Goal: Transaction & Acquisition: Purchase product/service

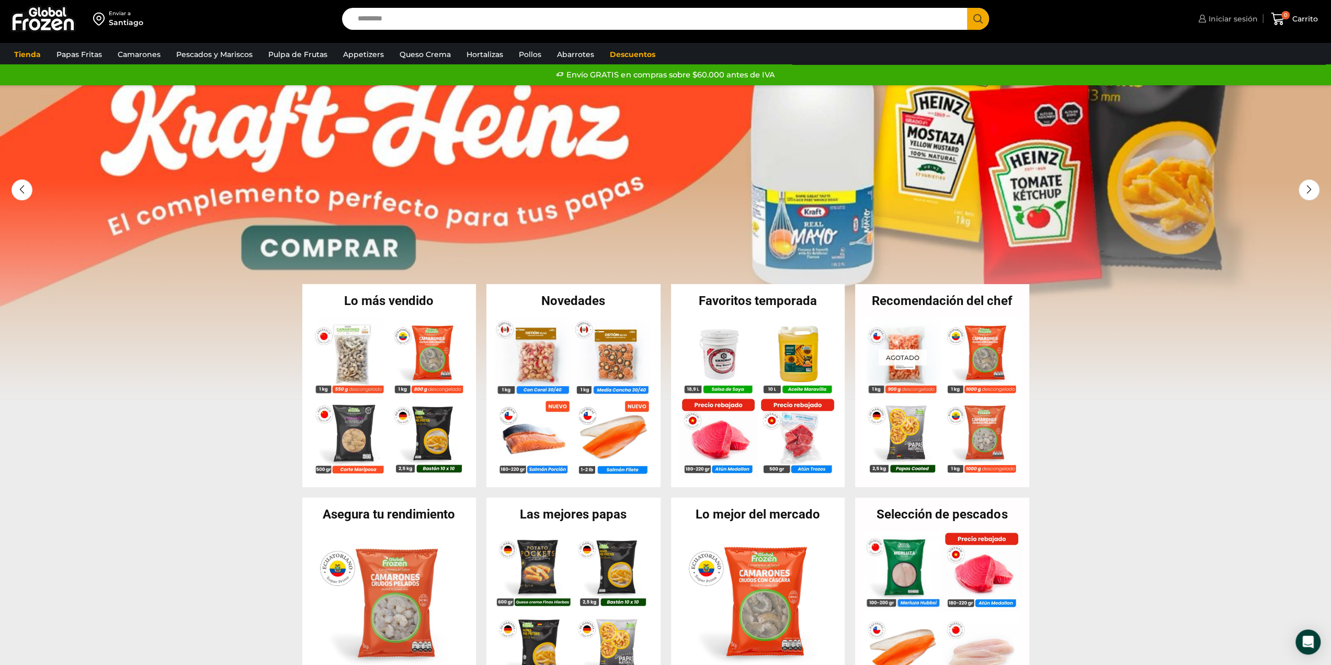
click at [1210, 15] on span "Iniciar sesión" at bounding box center [1232, 19] width 52 height 10
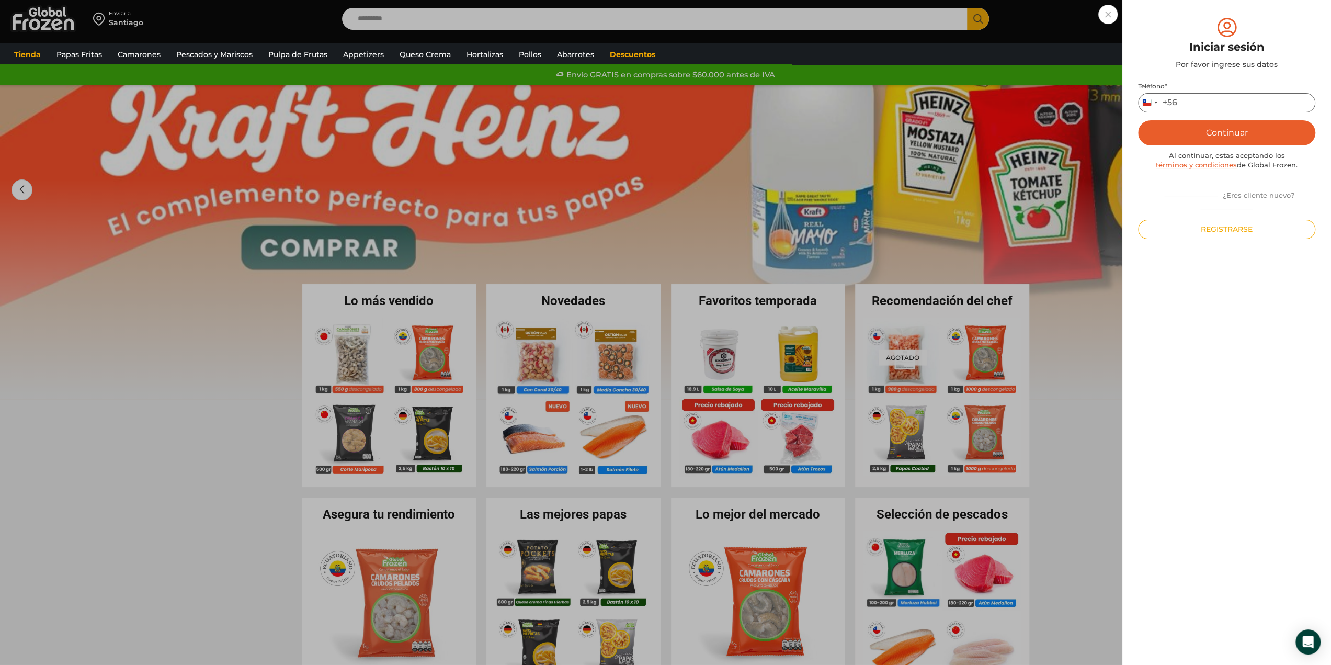
click at [1198, 104] on input "Teléfono *" at bounding box center [1226, 102] width 177 height 19
type input "*********"
click at [1235, 132] on button "Continuar" at bounding box center [1226, 132] width 177 height 25
click at [1151, 102] on input "text" at bounding box center [1153, 102] width 26 height 19
drag, startPoint x: 1173, startPoint y: 103, endPoint x: 1164, endPoint y: 101, distance: 9.0
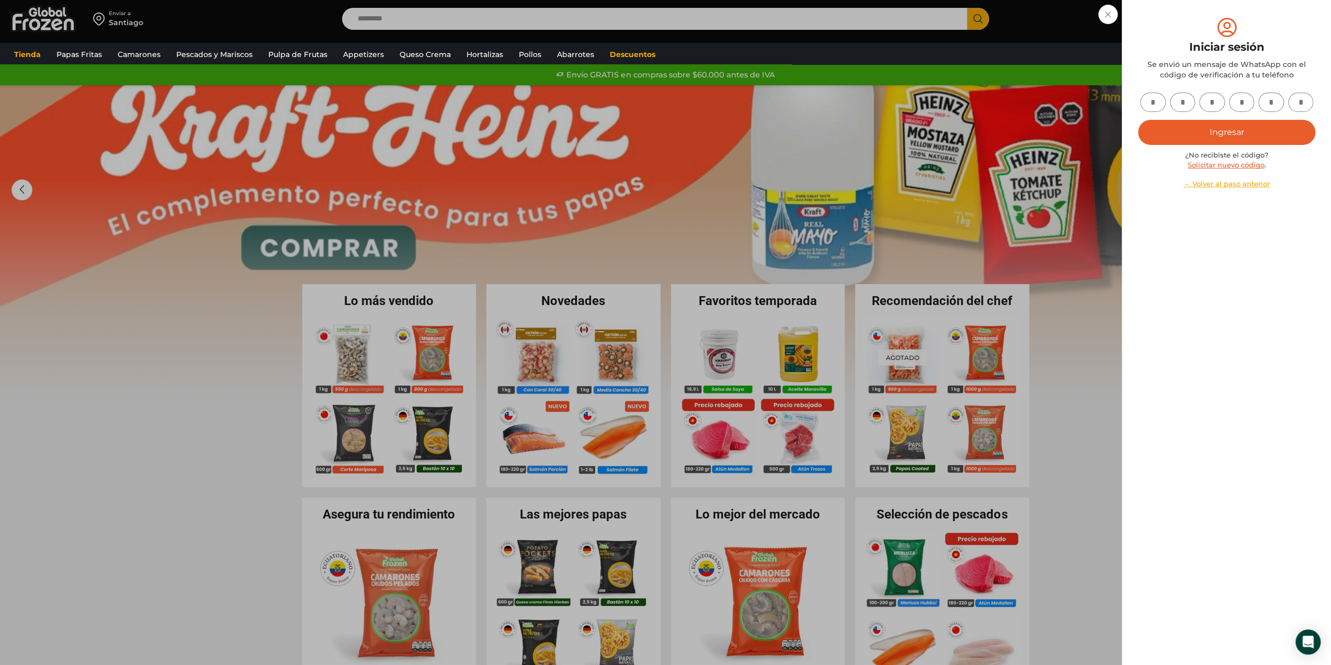
click at [1171, 102] on input "text" at bounding box center [1183, 102] width 26 height 19
click at [1164, 101] on input "text" at bounding box center [1153, 102] width 26 height 19
type input "*"
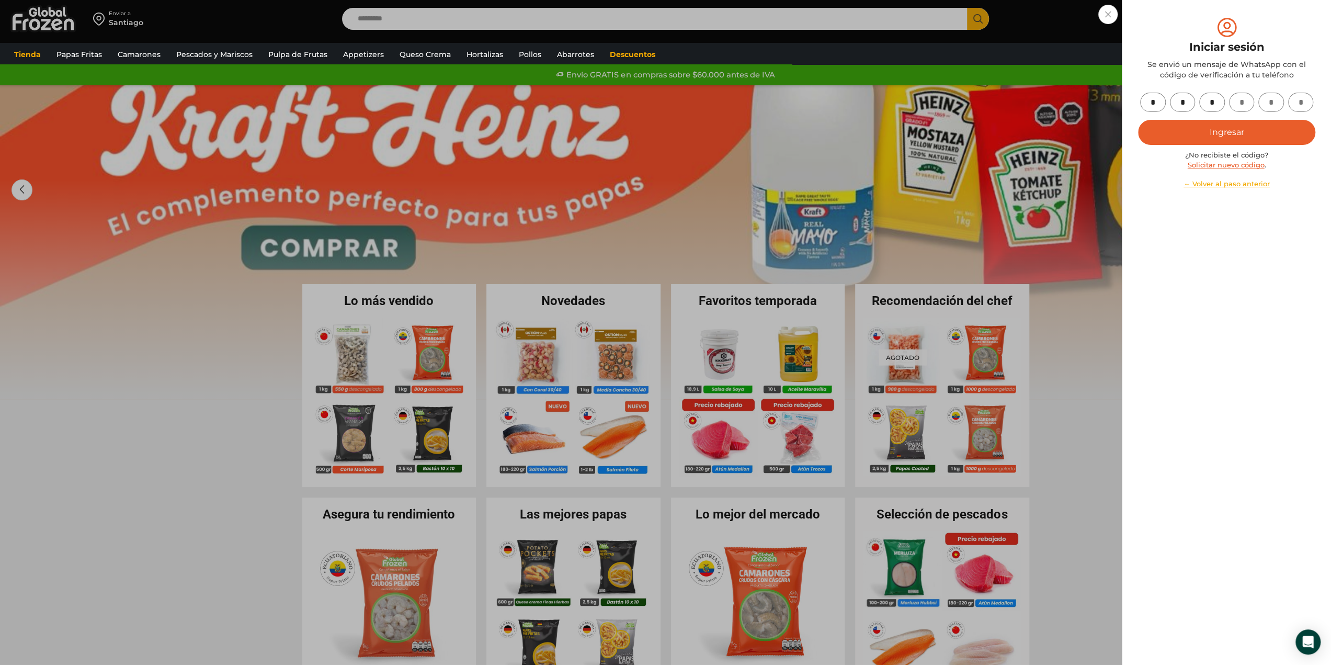
type input "*"
click at [1181, 122] on button "Ingresar" at bounding box center [1226, 132] width 177 height 25
click at [1244, 132] on button "Ingresar" at bounding box center [1226, 132] width 177 height 25
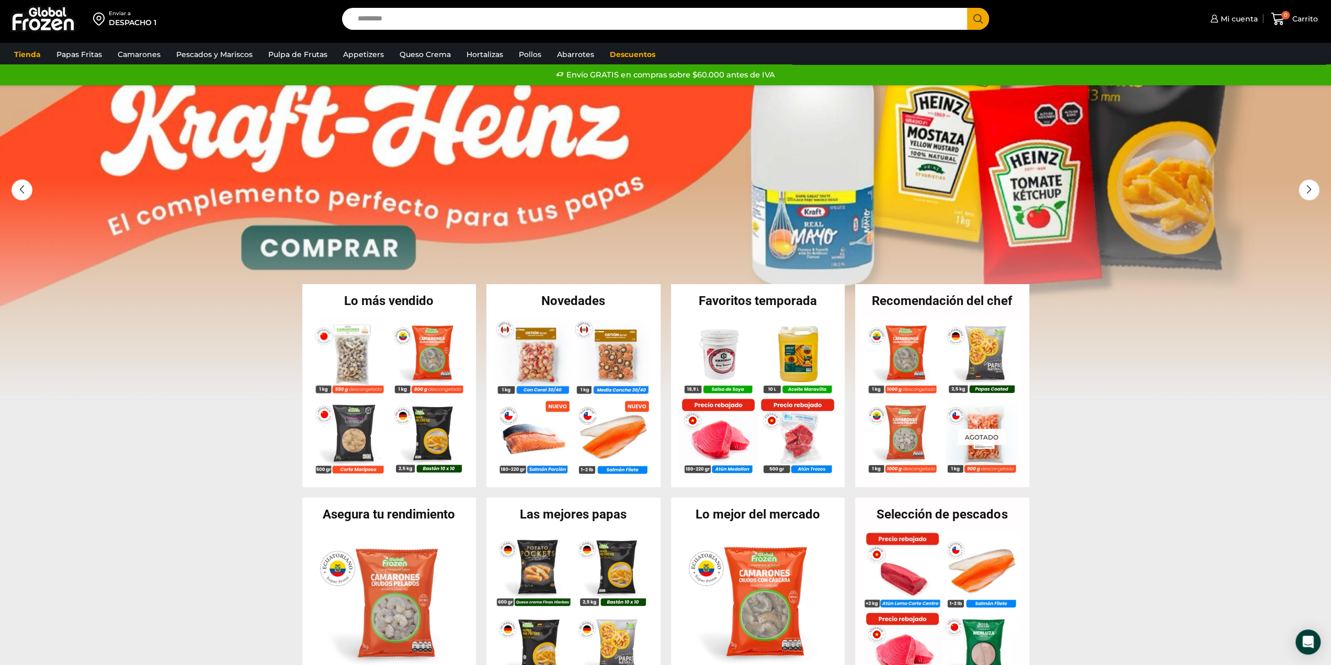
click at [833, 22] on input "Search input" at bounding box center [658, 19] width 610 height 22
type input "****"
click at [967, 8] on button "Search" at bounding box center [978, 19] width 22 height 22
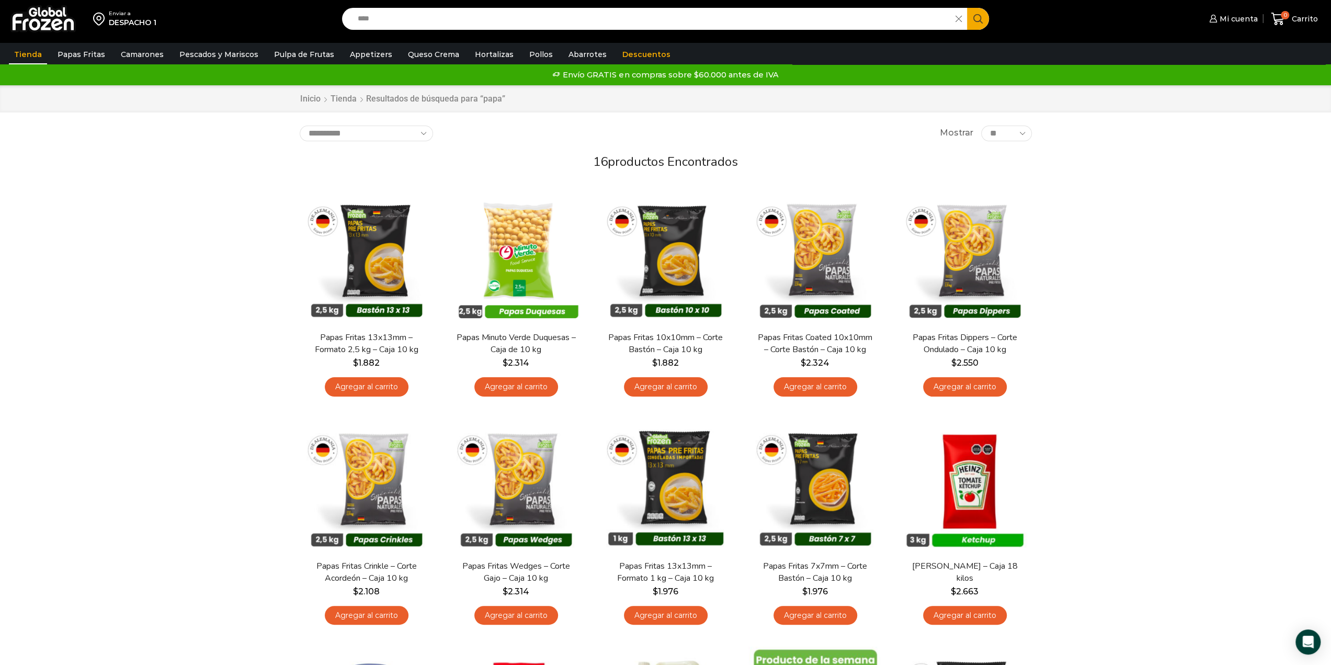
click at [124, 383] on div "Enviar a DESPACHO 1 Search input **** Search Mi cuenta" at bounding box center [665, 604] width 1331 height 1209
click at [354, 386] on link "Agregar al carrito" at bounding box center [366, 384] width 84 height 19
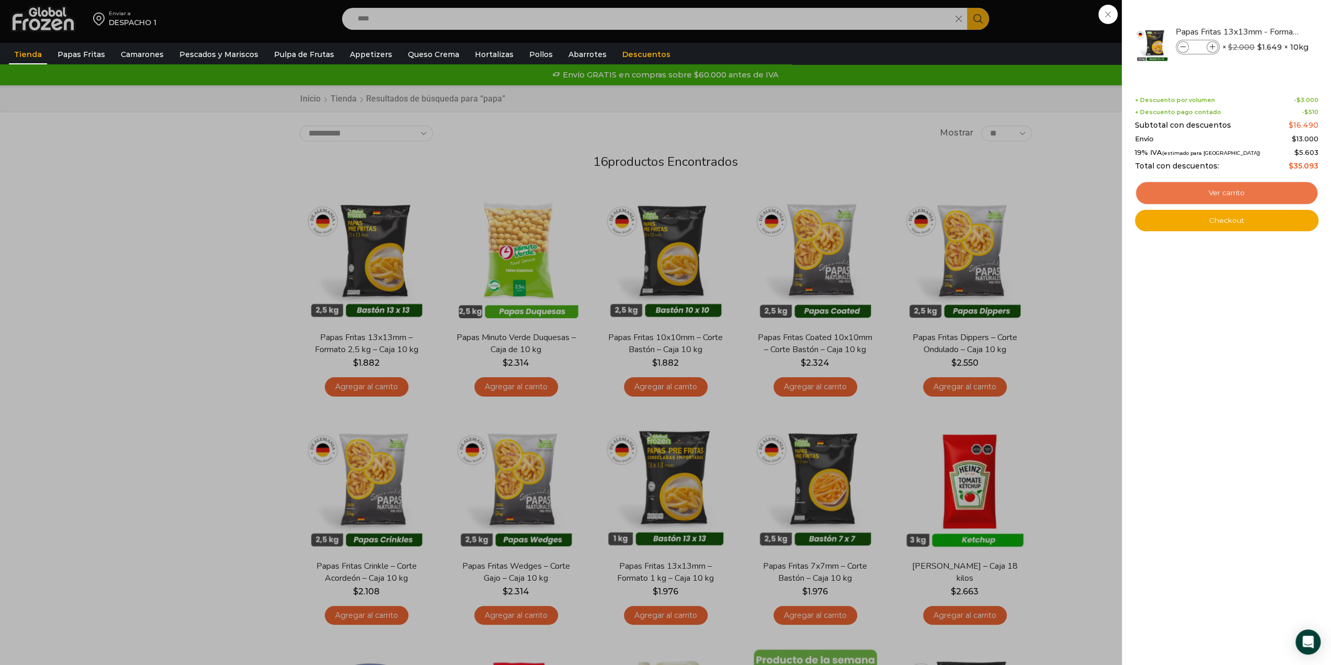
click at [1227, 194] on link "Ver carrito" at bounding box center [1227, 193] width 184 height 24
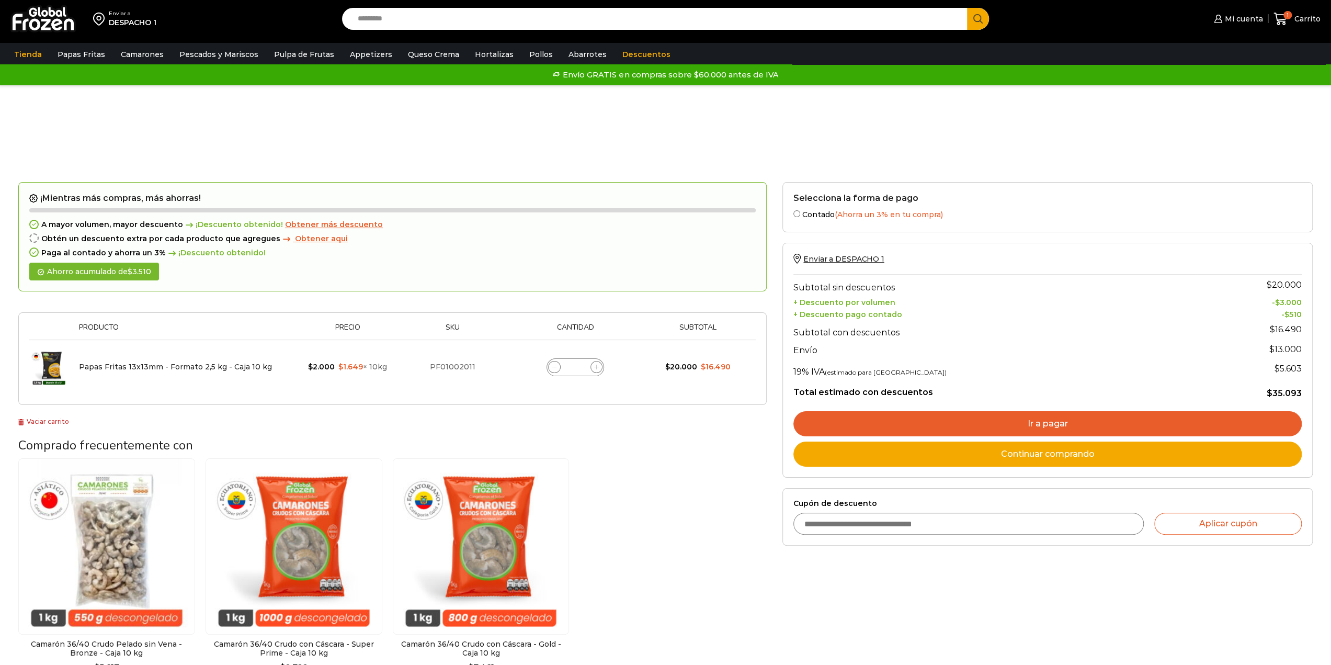
click at [596, 367] on icon at bounding box center [596, 367] width 5 height 5
type input "*"
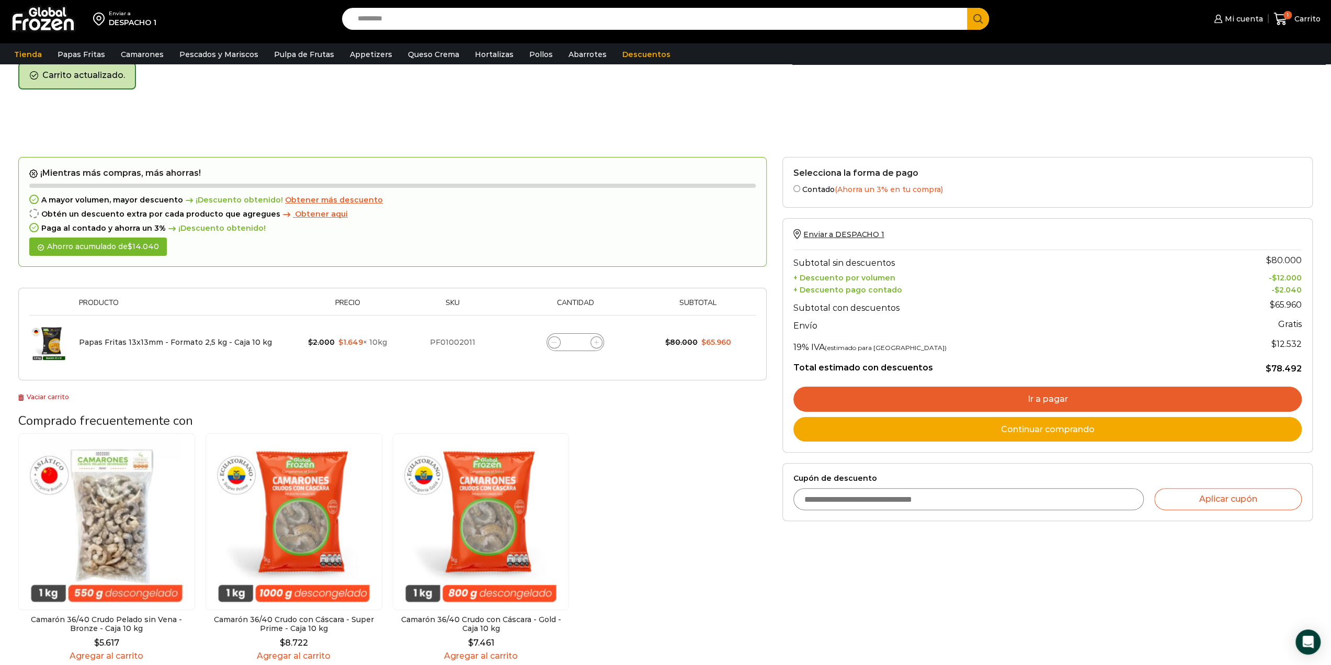
scroll to position [53, 0]
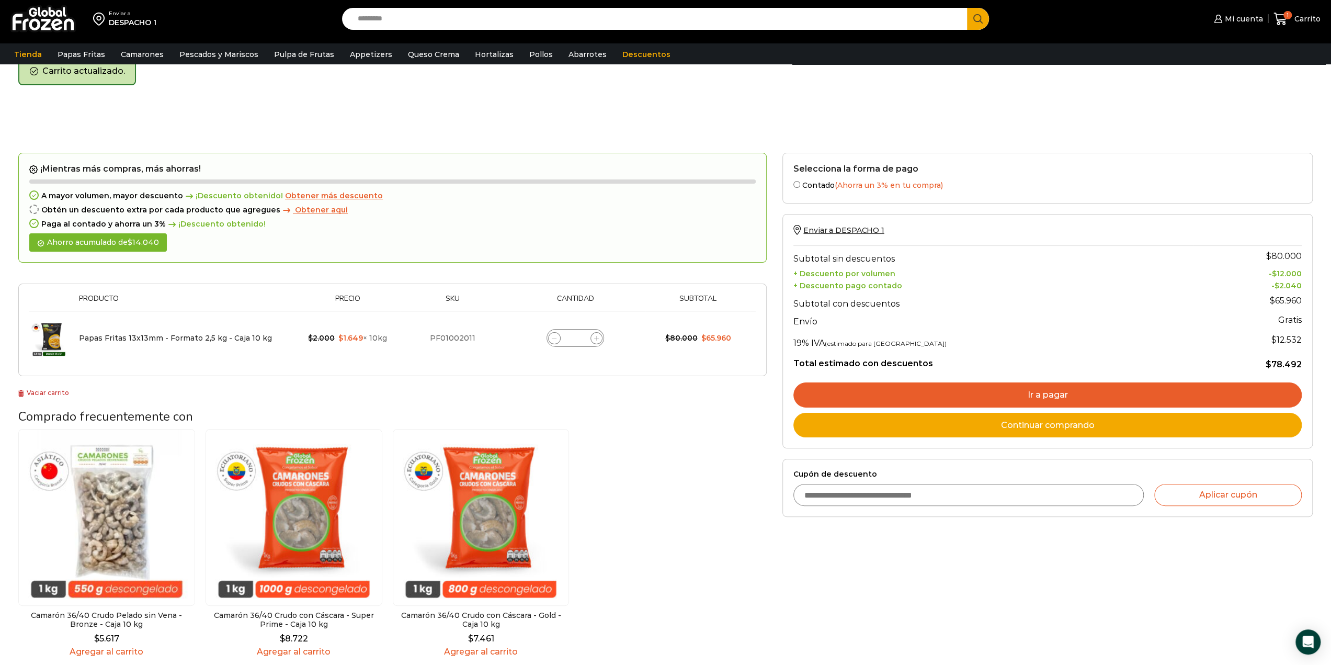
click at [592, 336] on span at bounding box center [596, 338] width 13 height 13
type input "*"
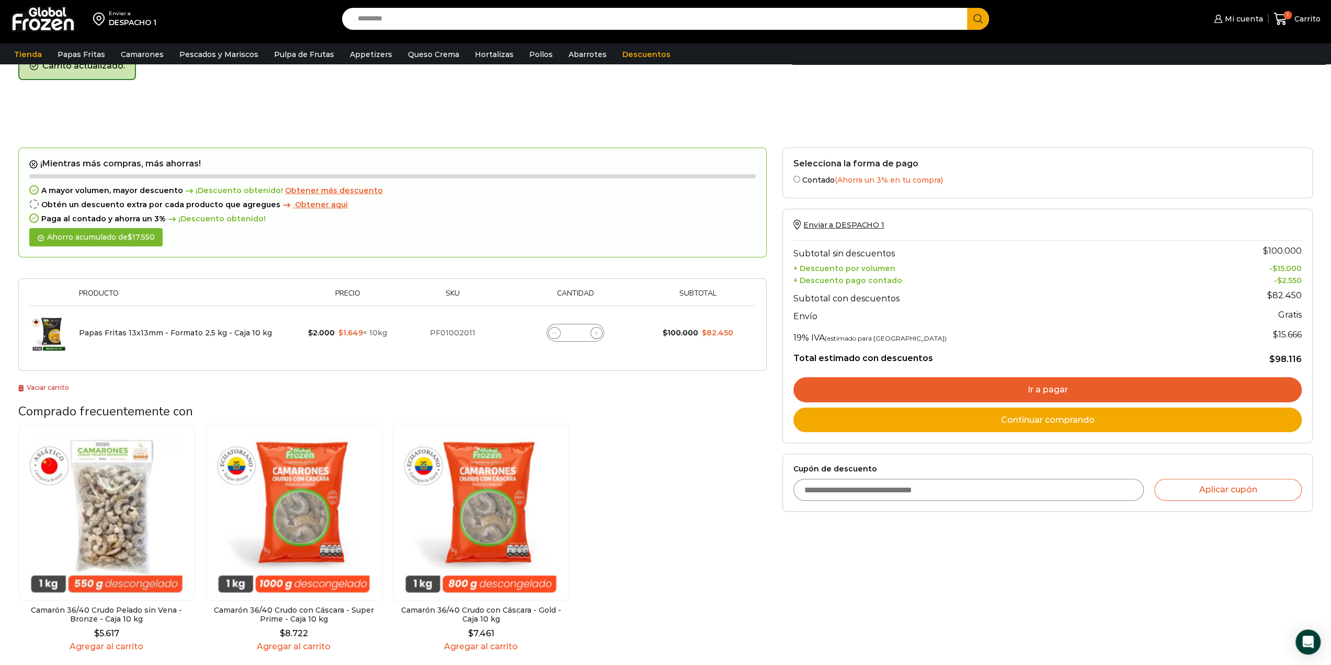
scroll to position [59, 0]
click at [1018, 414] on link "Continuar comprando" at bounding box center [1047, 419] width 508 height 25
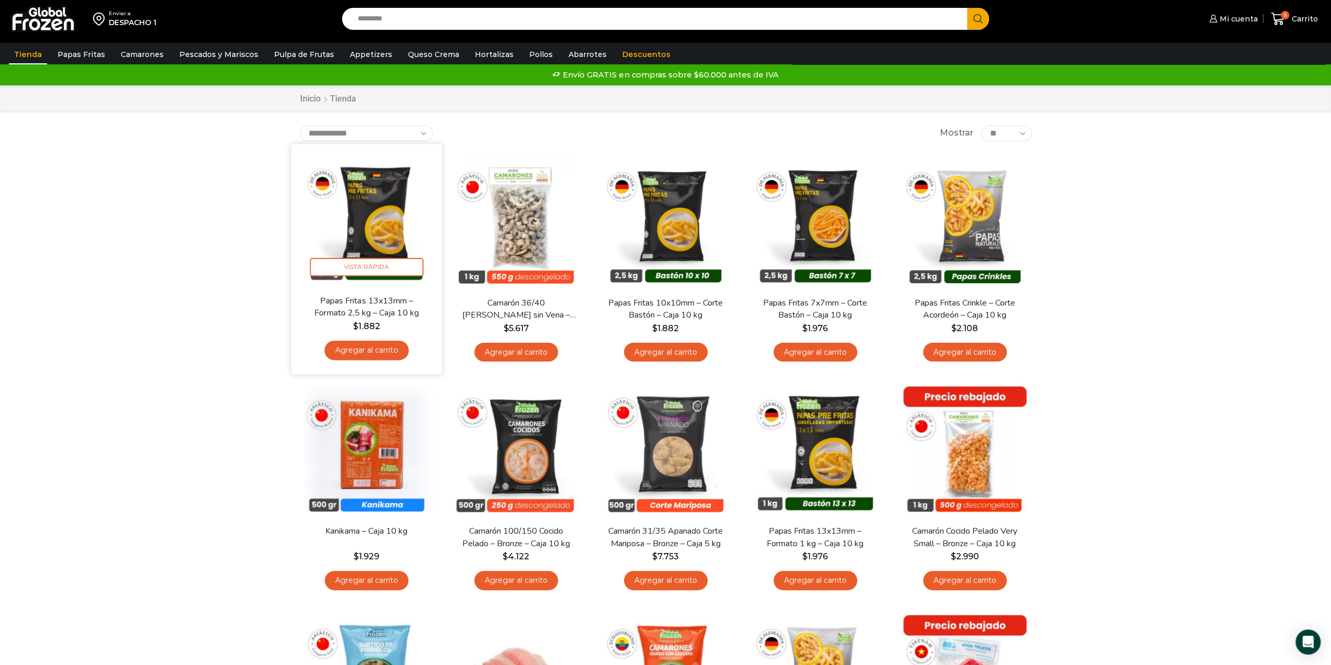
click at [390, 232] on img at bounding box center [366, 219] width 135 height 135
click at [368, 220] on img at bounding box center [366, 219] width 135 height 135
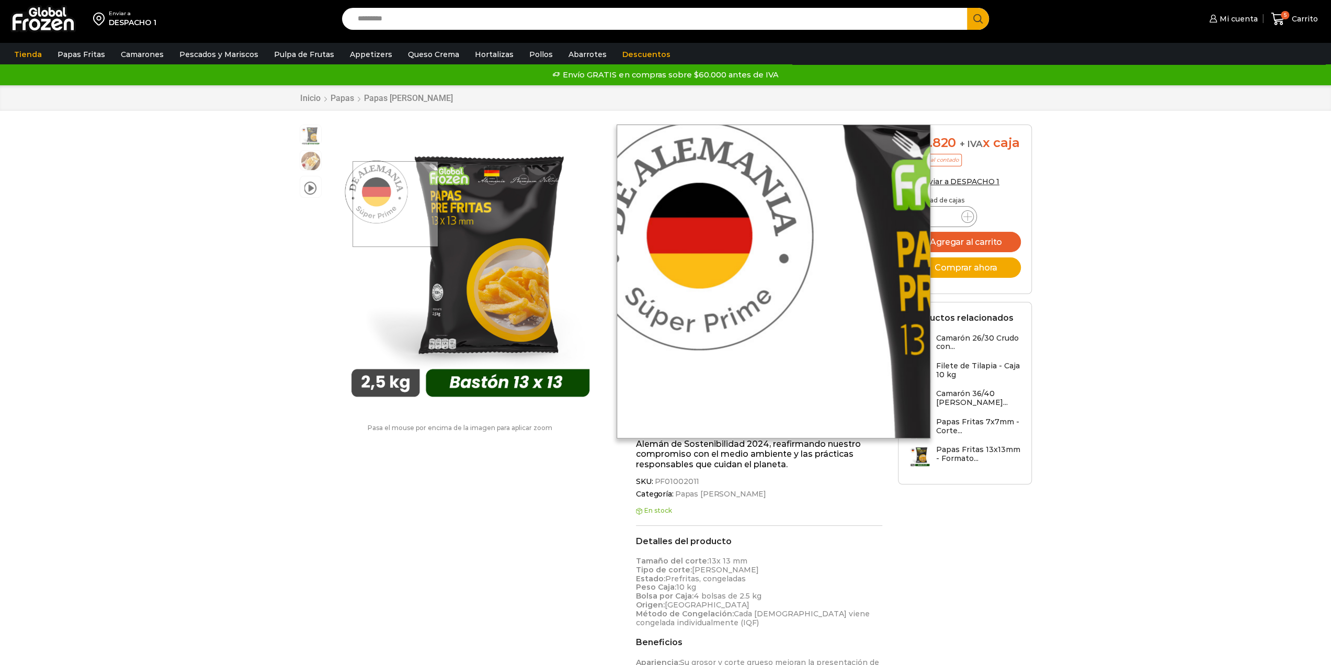
scroll to position [1, 0]
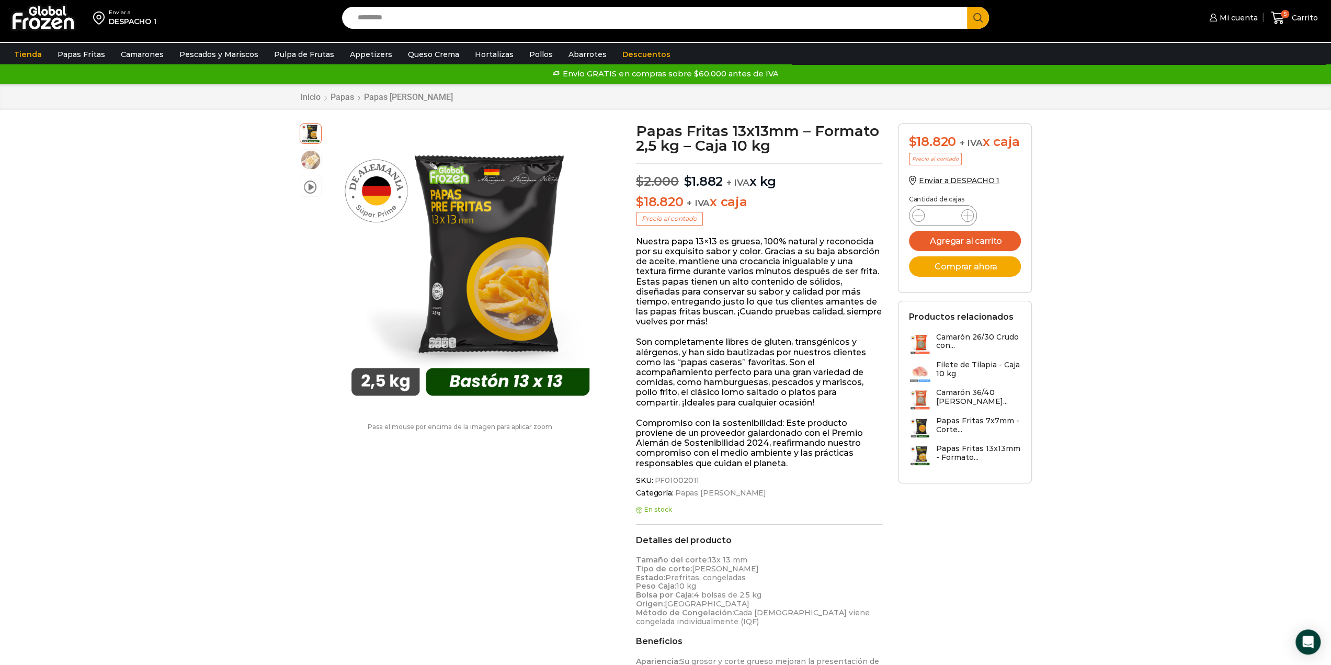
scroll to position [0, 0]
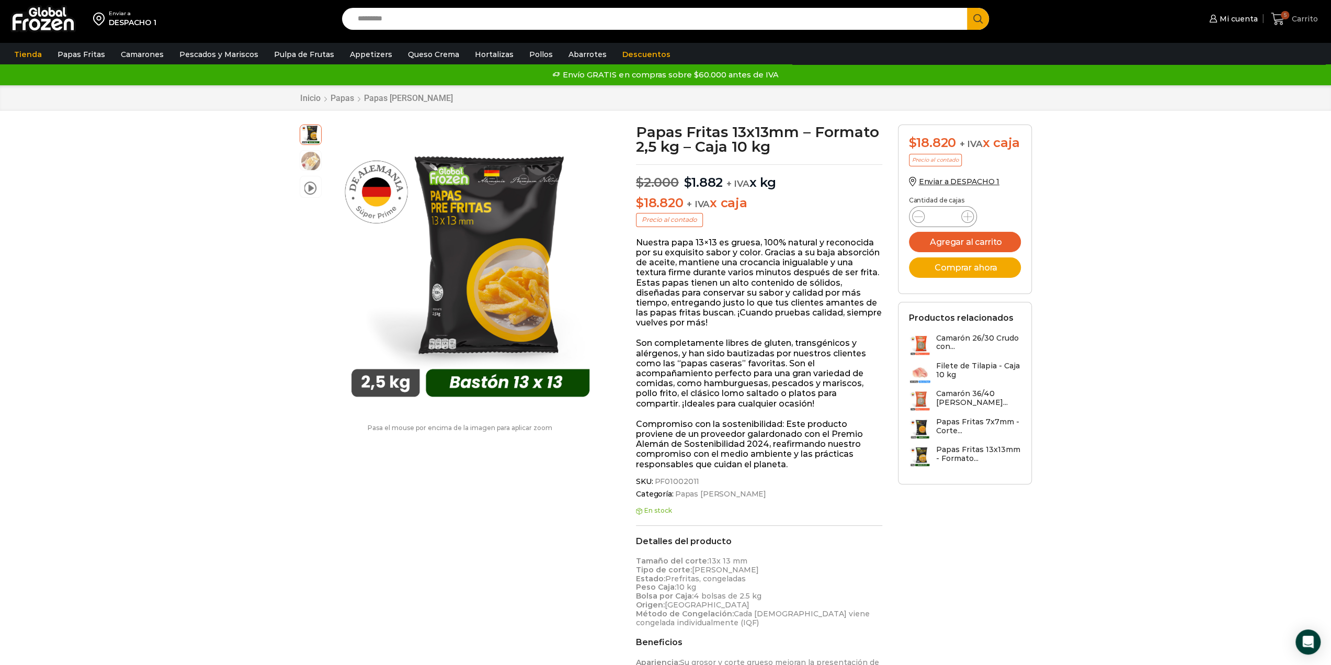
click at [1279, 22] on icon at bounding box center [1278, 19] width 14 height 14
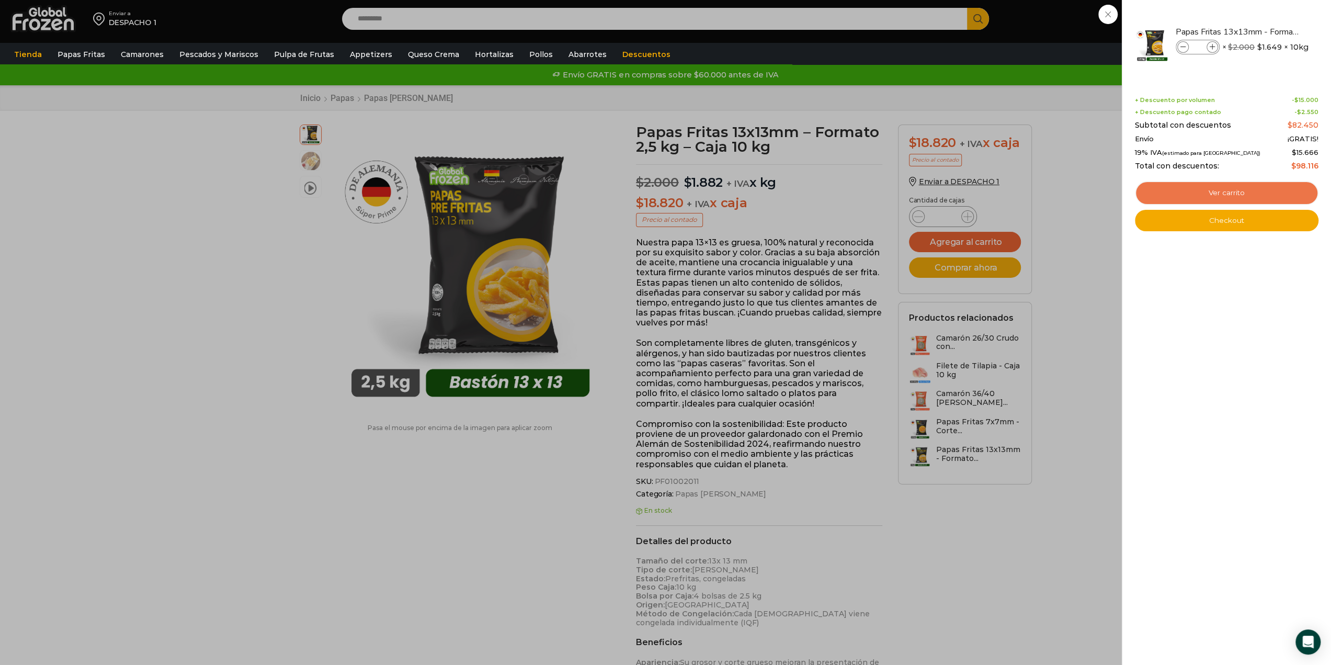
click at [1231, 193] on link "Ver carrito" at bounding box center [1227, 193] width 184 height 24
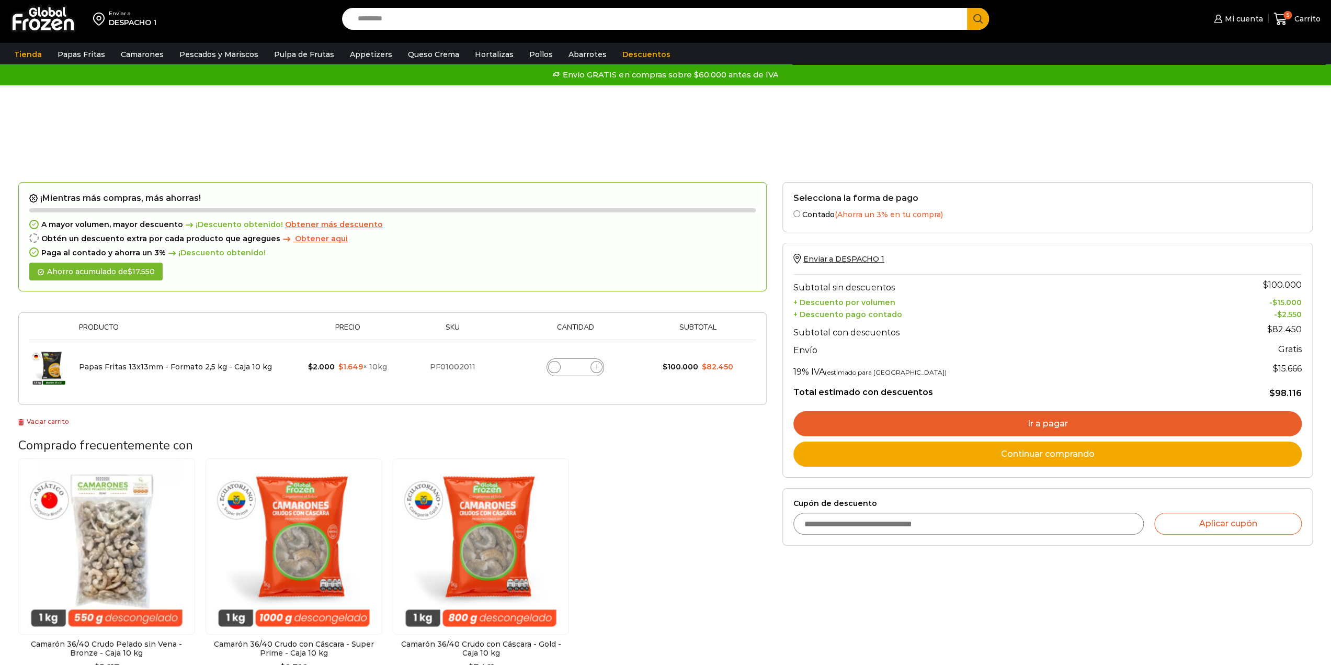
click at [913, 449] on link "Continuar comprando" at bounding box center [1047, 453] width 508 height 25
click at [981, 422] on link "Ir a pagar" at bounding box center [1047, 423] width 508 height 25
click at [298, 239] on span "Obtener aqui" at bounding box center [321, 238] width 53 height 9
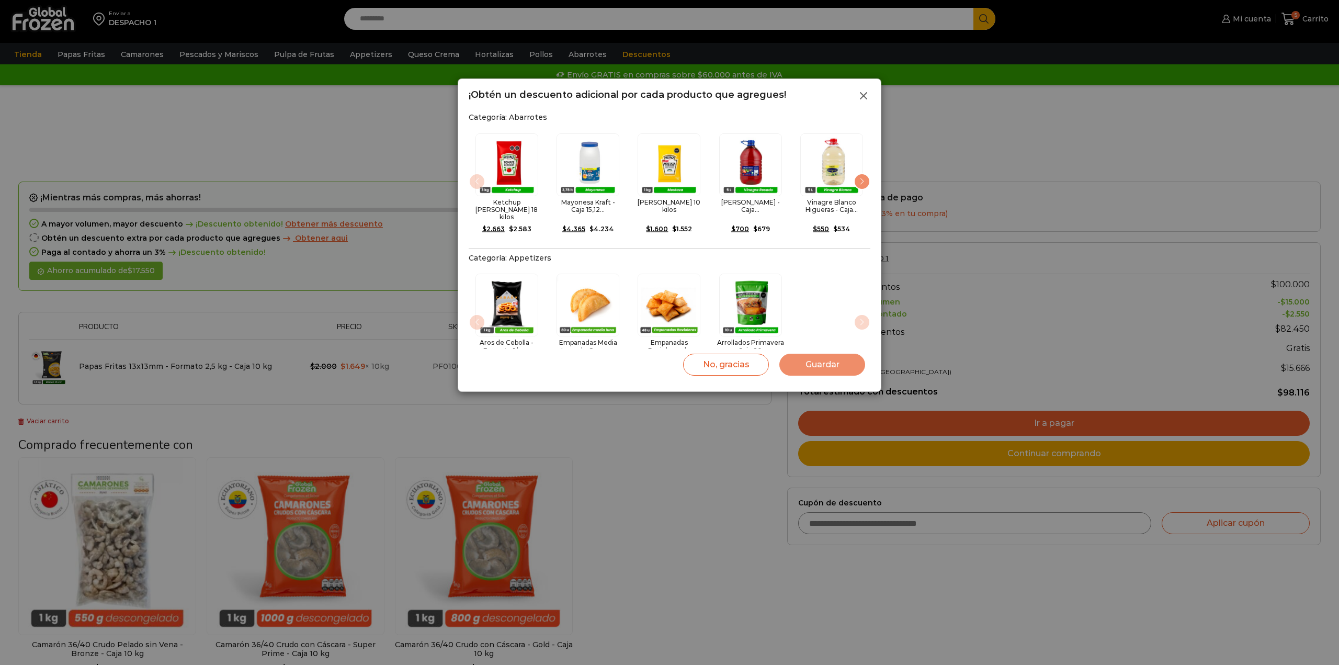
click at [868, 93] on icon at bounding box center [863, 95] width 13 height 13
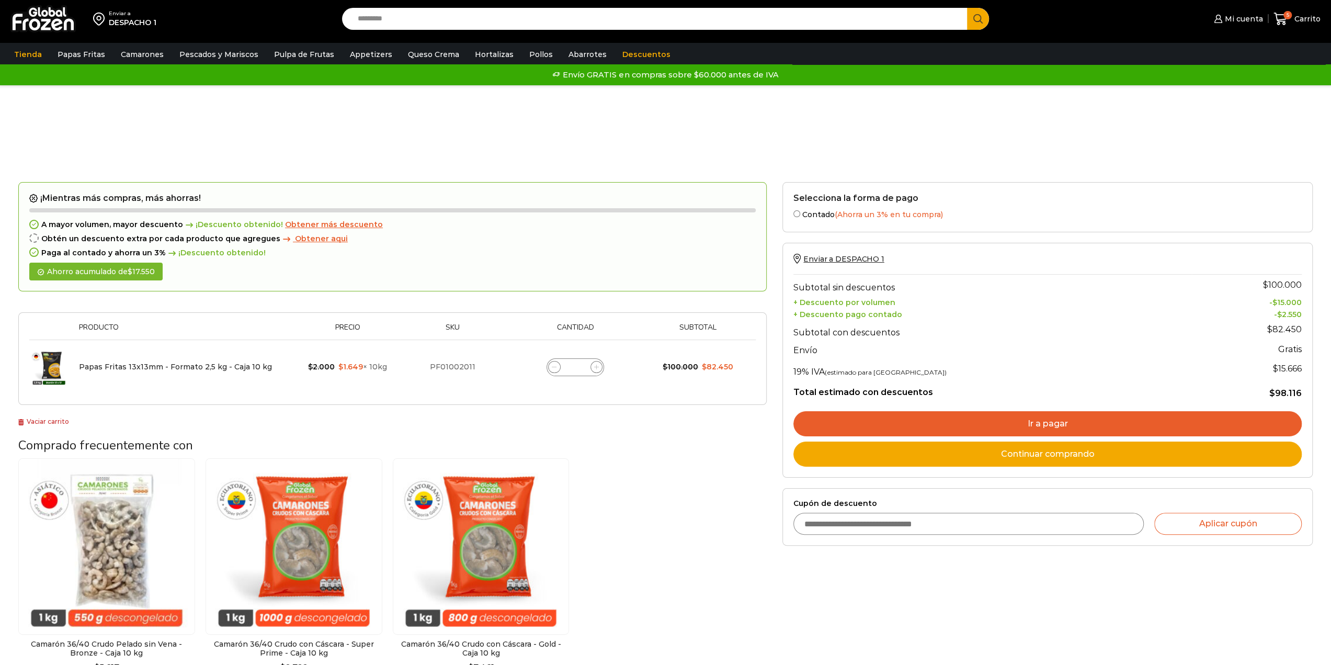
click at [979, 422] on link "Ir a pagar" at bounding box center [1047, 423] width 508 height 25
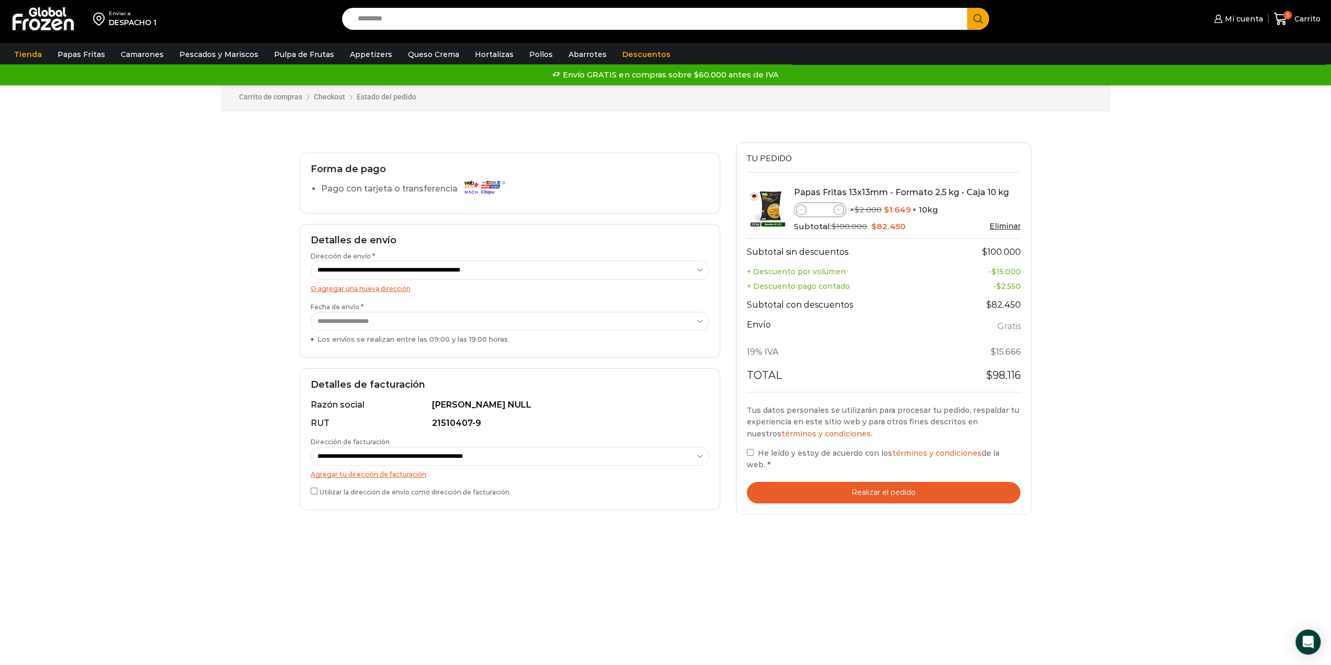
click at [754, 454] on label "He leído y estoy de acuerdo con los términos y condiciones de la web. *" at bounding box center [884, 459] width 274 height 24
click at [810, 482] on button "Realizar el pedido" at bounding box center [884, 492] width 274 height 21
